Goal: Task Accomplishment & Management: Manage account settings

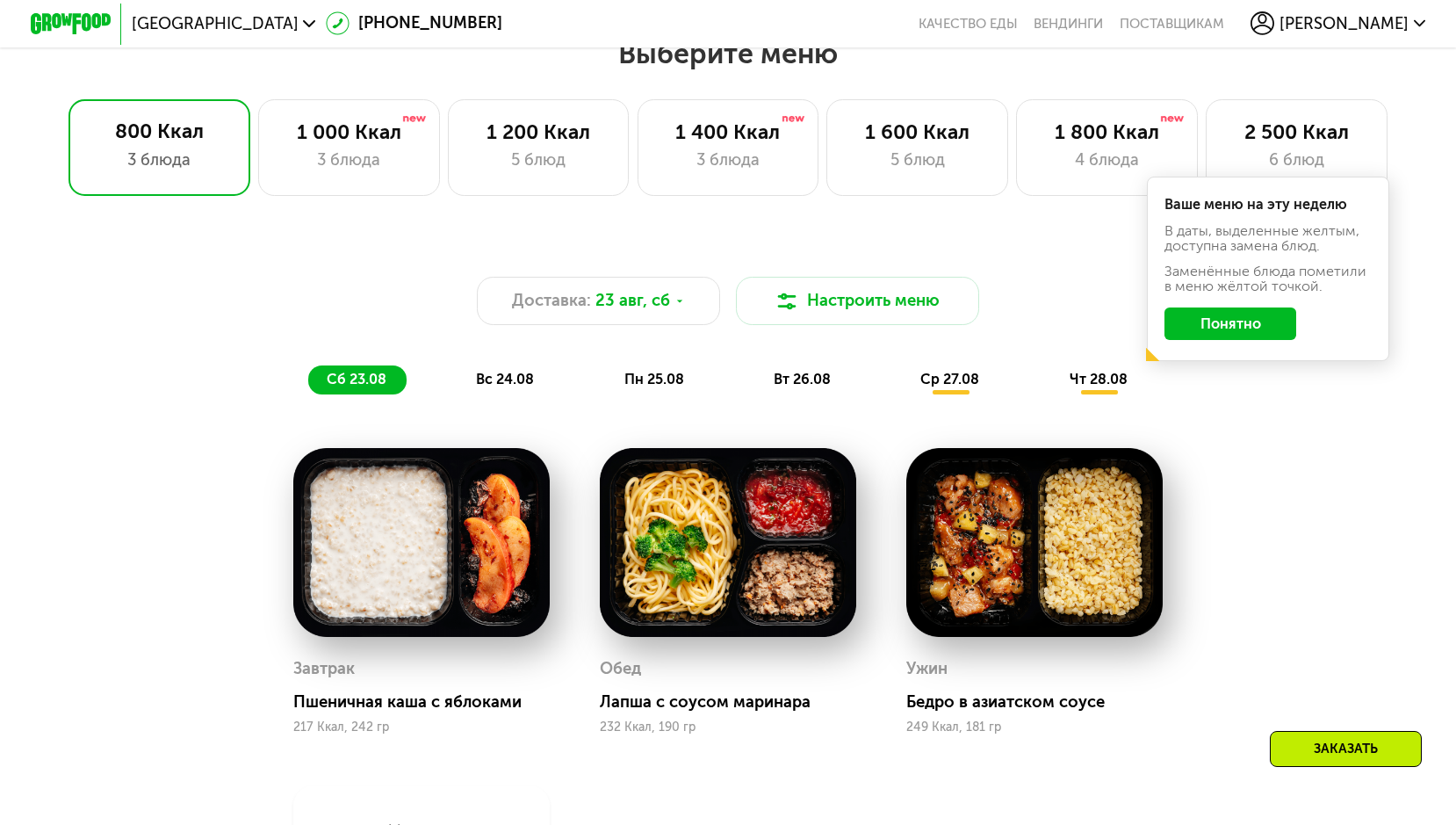
scroll to position [839, 0]
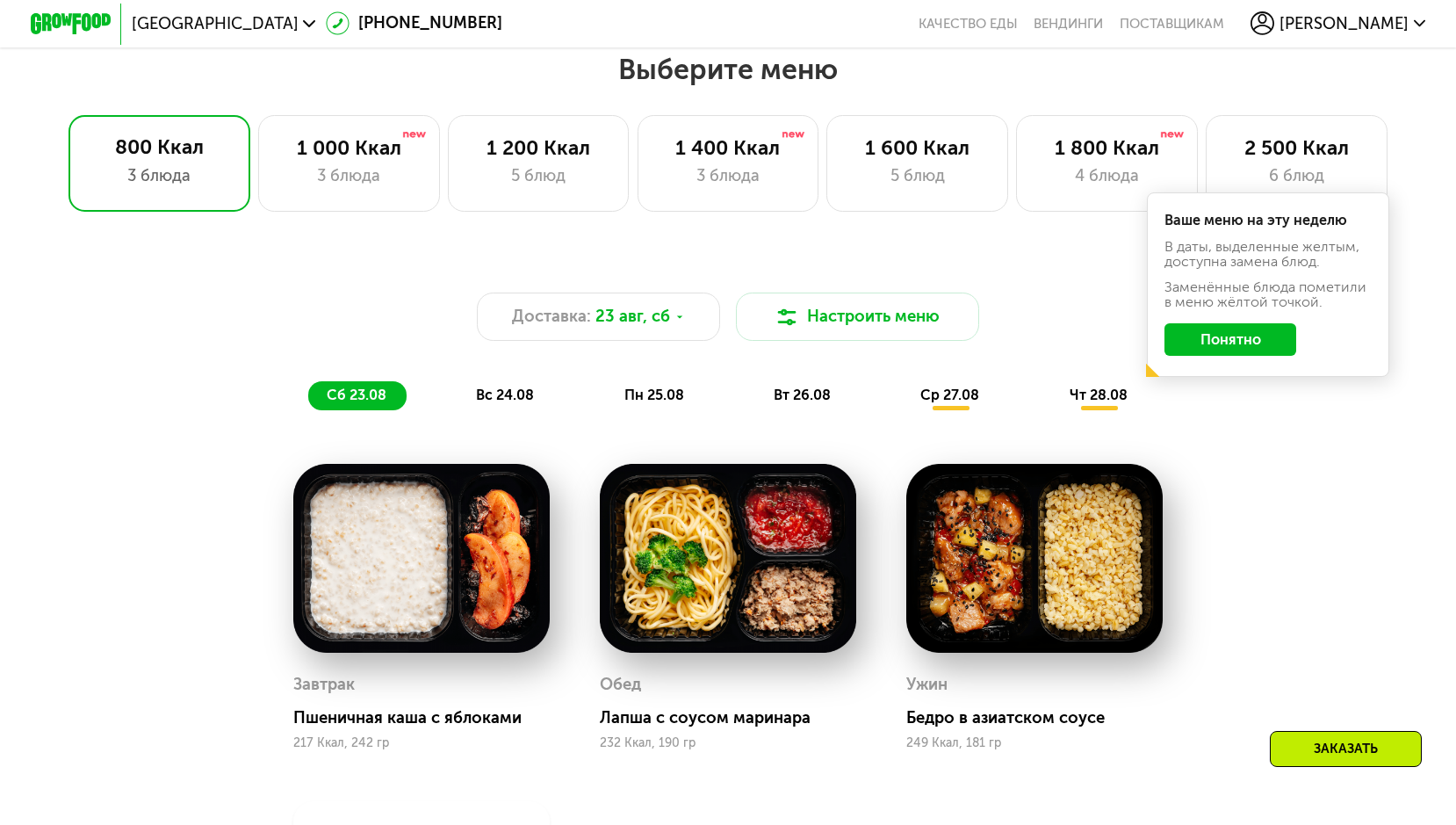
click at [1239, 338] on button "Понятно" at bounding box center [1229, 339] width 132 height 33
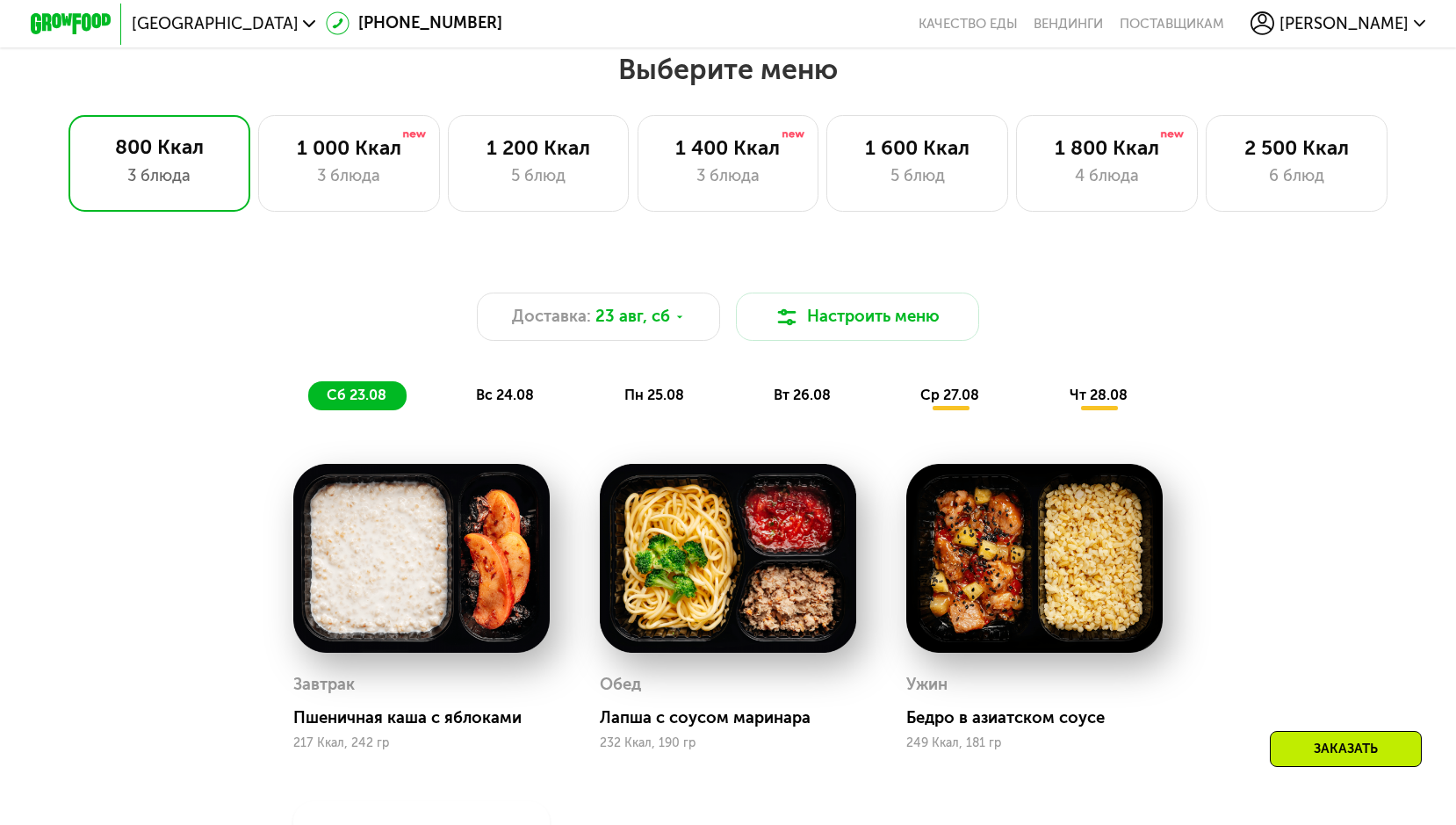
click at [1342, 26] on span "[PERSON_NAME]" at bounding box center [1343, 23] width 129 height 16
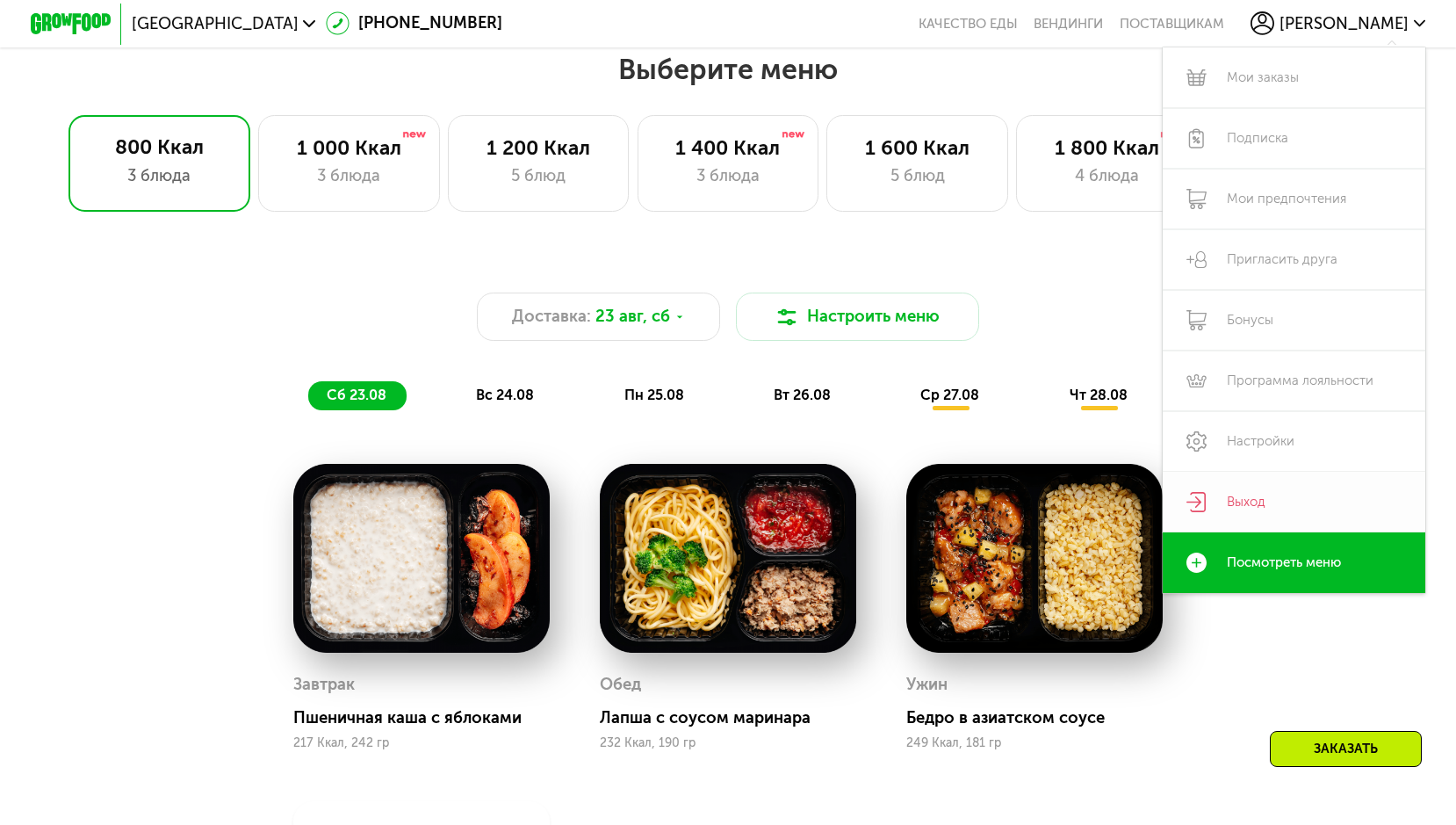
click at [1251, 491] on link "Выход" at bounding box center [1293, 501] width 262 height 61
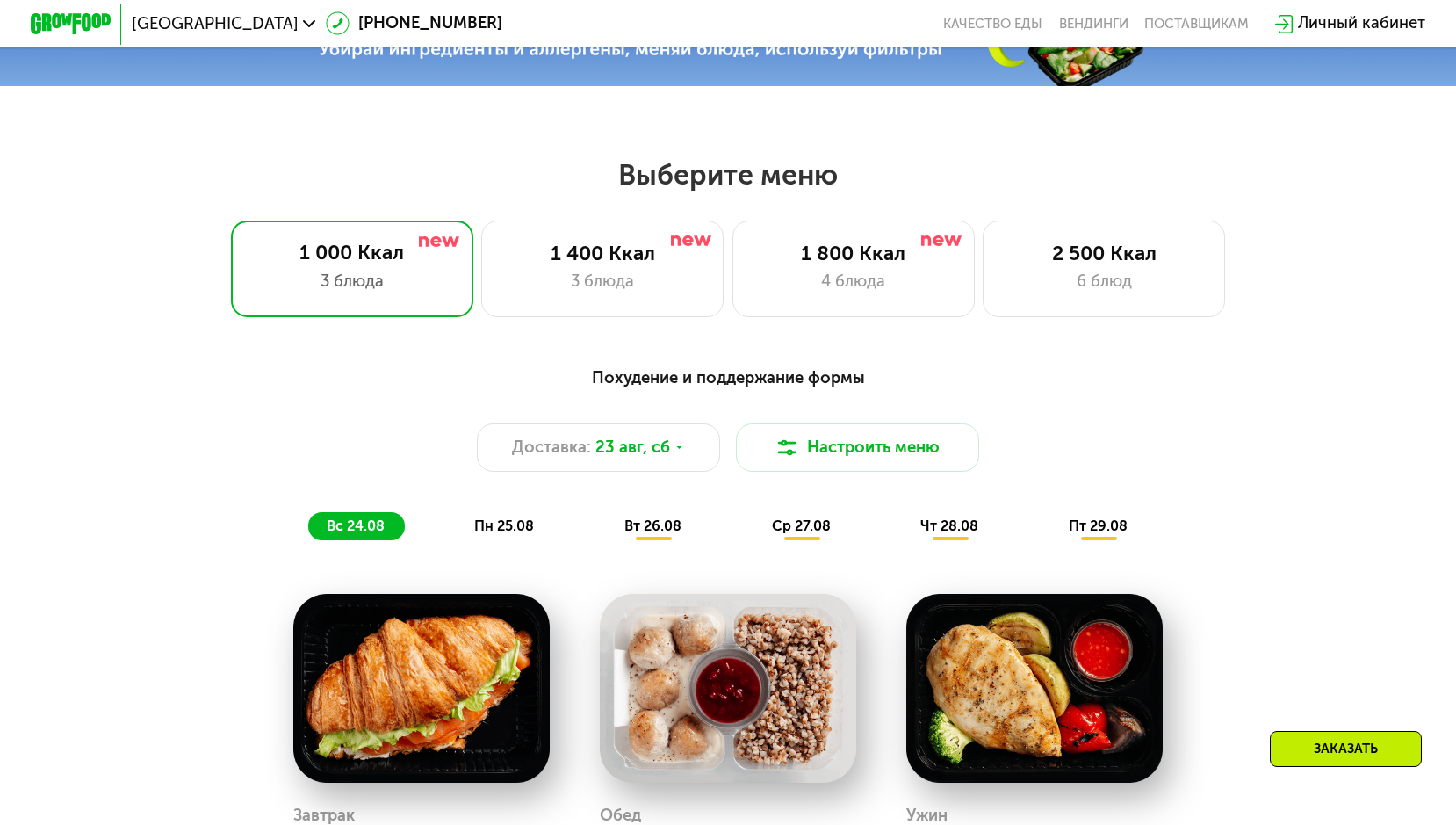
scroll to position [734, 0]
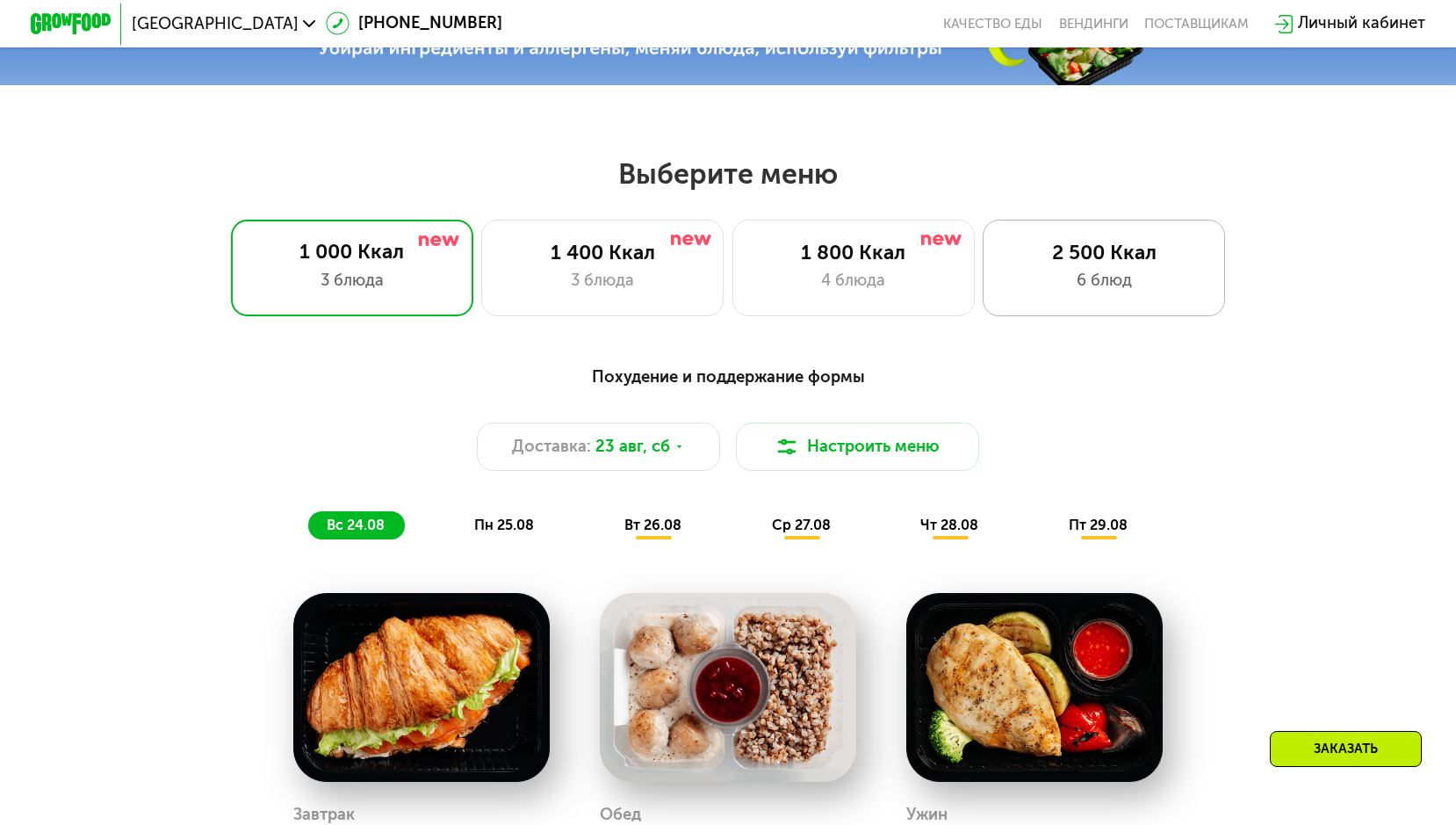
click at [1136, 293] on div "2 500 Ккал 6 блюд" at bounding box center [1103, 268] width 243 height 97
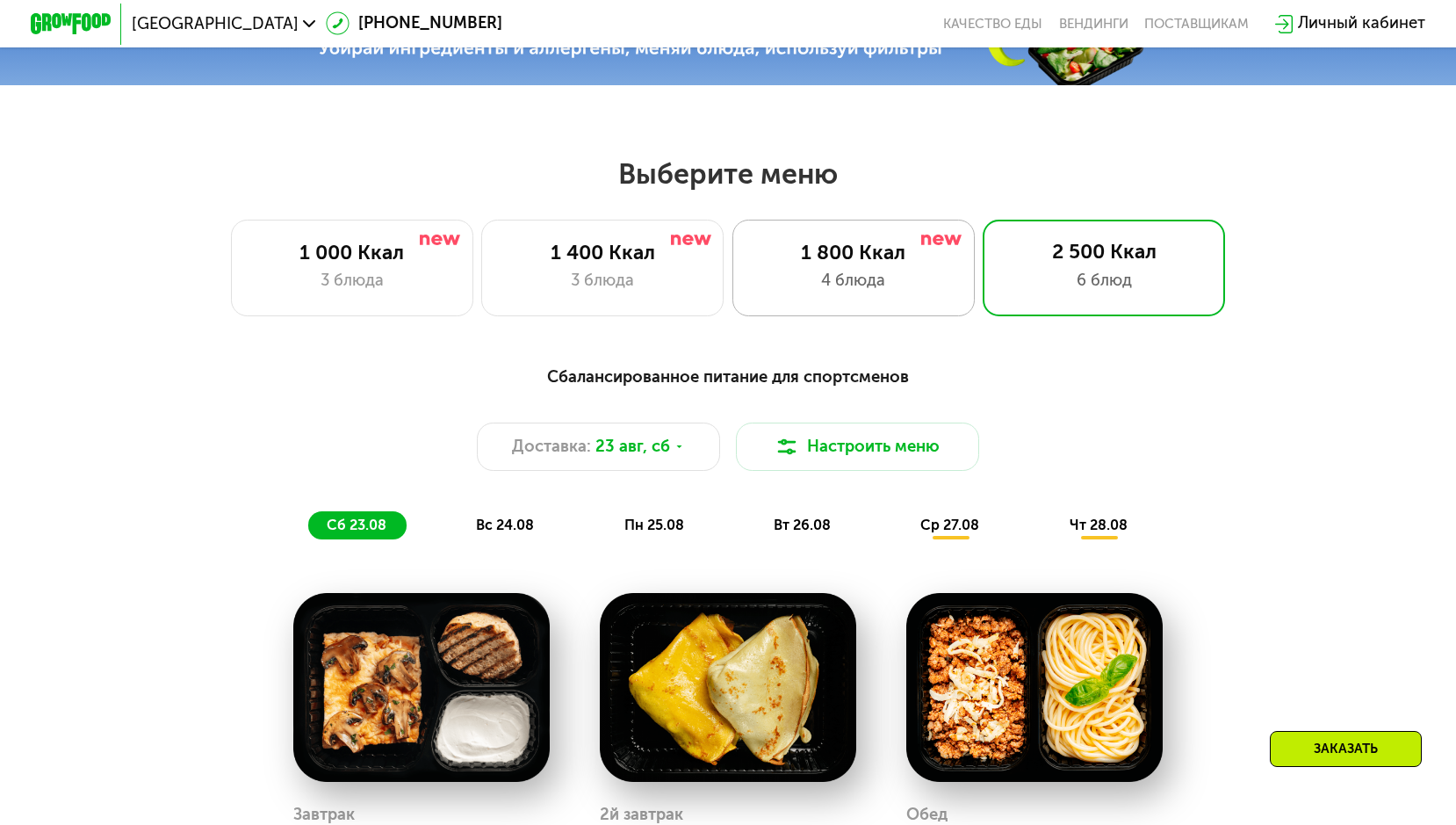
click at [982, 299] on div "1 800 Ккал 4 блюда" at bounding box center [1103, 268] width 243 height 97
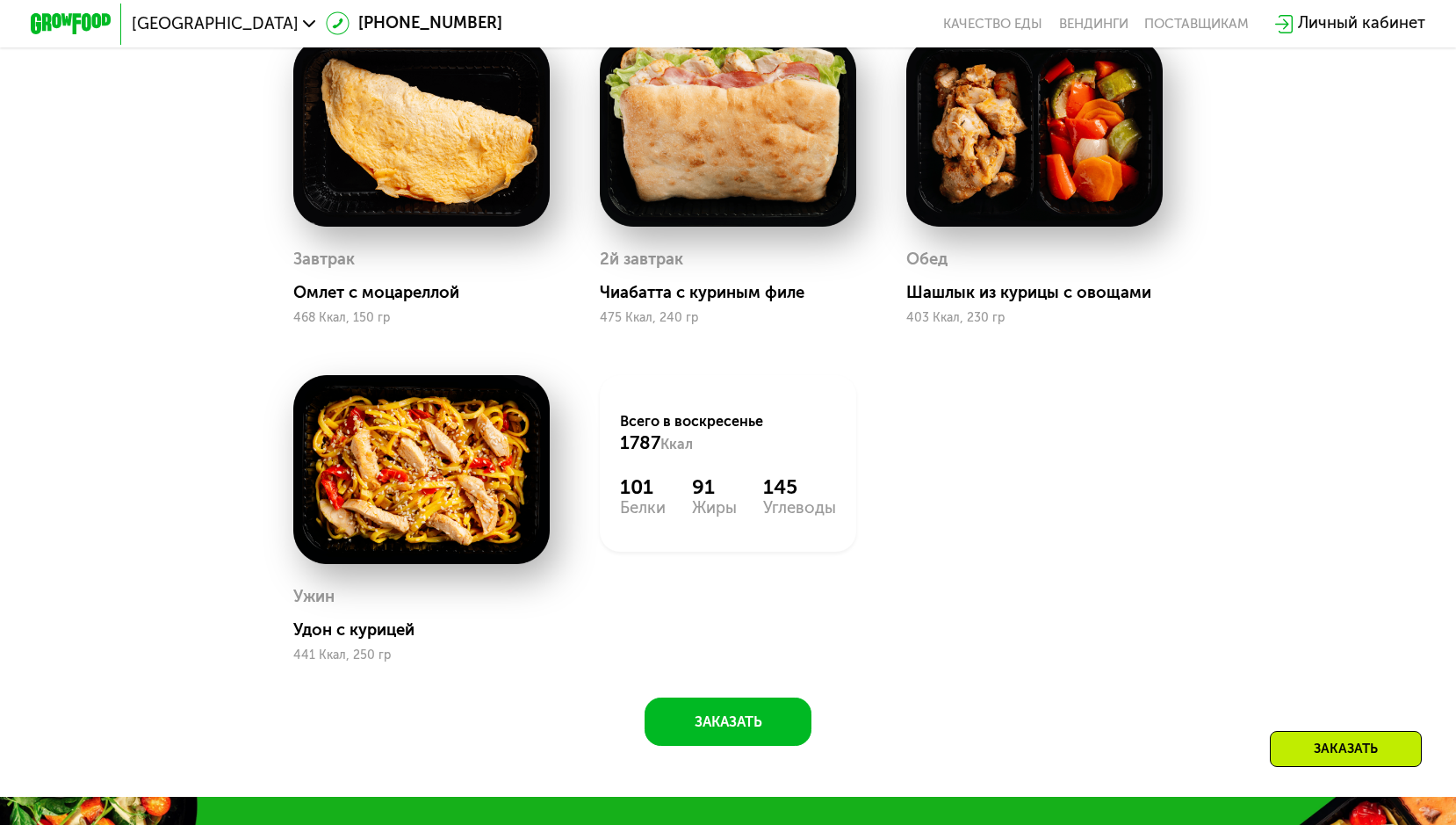
scroll to position [1816, 0]
